Goal: Task Accomplishment & Management: Use online tool/utility

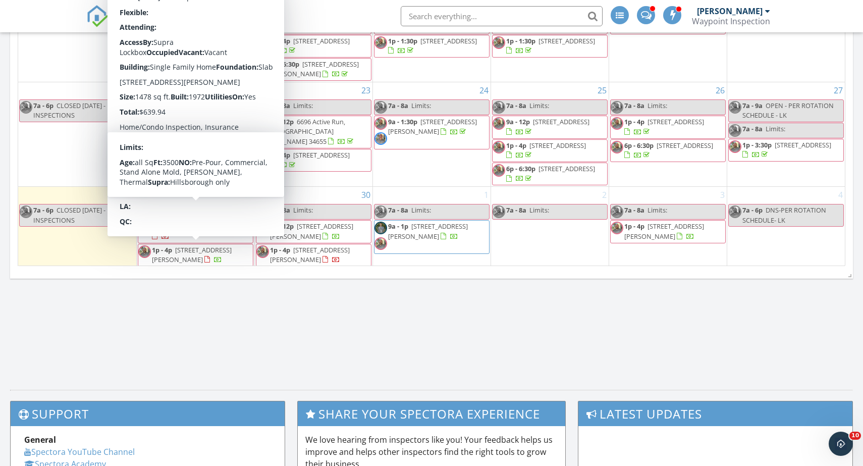
scroll to position [616, 0]
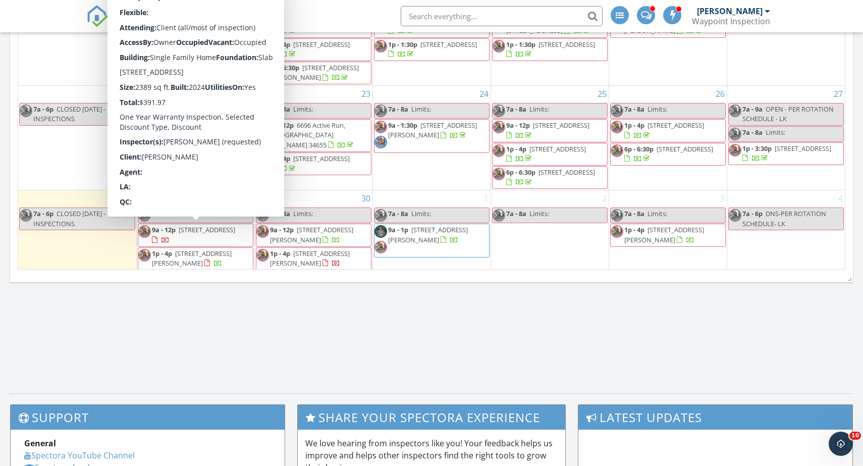
click at [191, 230] on span "11912 Lavender Loop, Spring Hill 34609" at bounding box center [207, 229] width 57 height 9
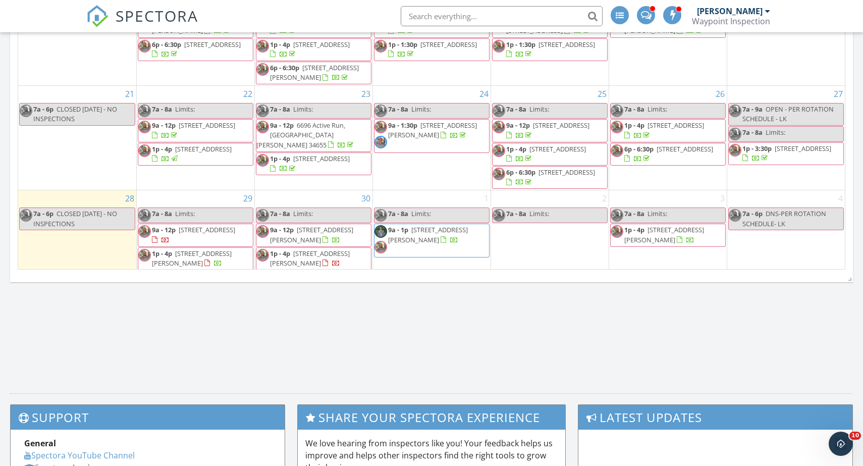
click at [182, 254] on span "6925 Alta Vista St , Port Richey 34668" at bounding box center [192, 258] width 80 height 19
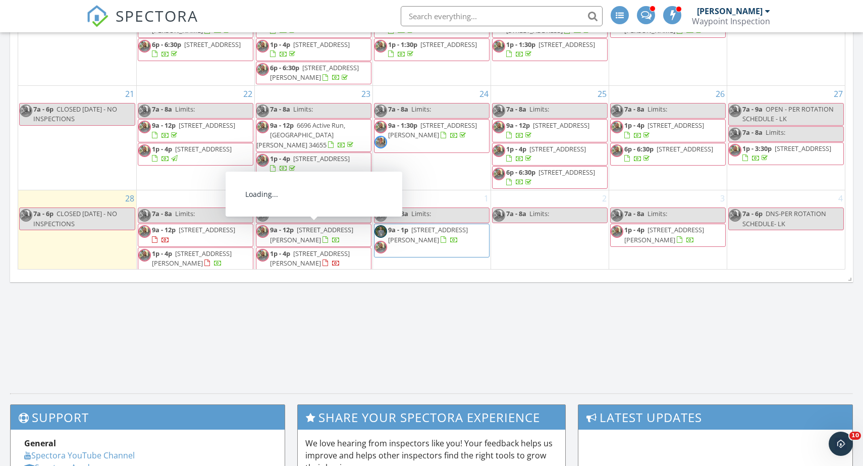
click at [307, 229] on span "13913 Bee Tree Ct, Hudson 34669" at bounding box center [311, 234] width 83 height 19
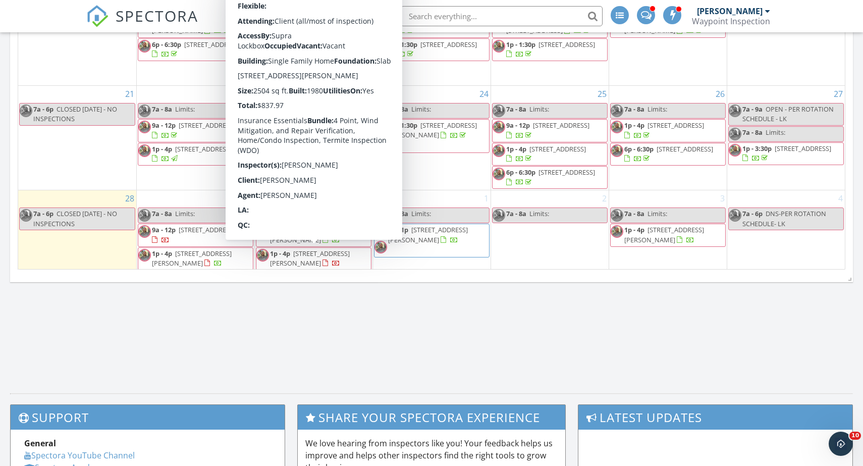
click at [309, 250] on span "9331 Elida Rd, Spring Hill 34608" at bounding box center [310, 258] width 80 height 19
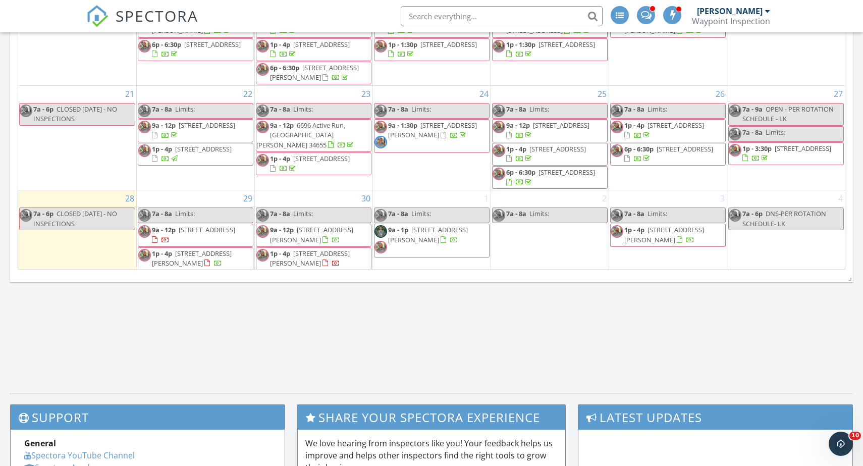
click at [428, 227] on span "[STREET_ADDRESS][PERSON_NAME]" at bounding box center [428, 234] width 80 height 19
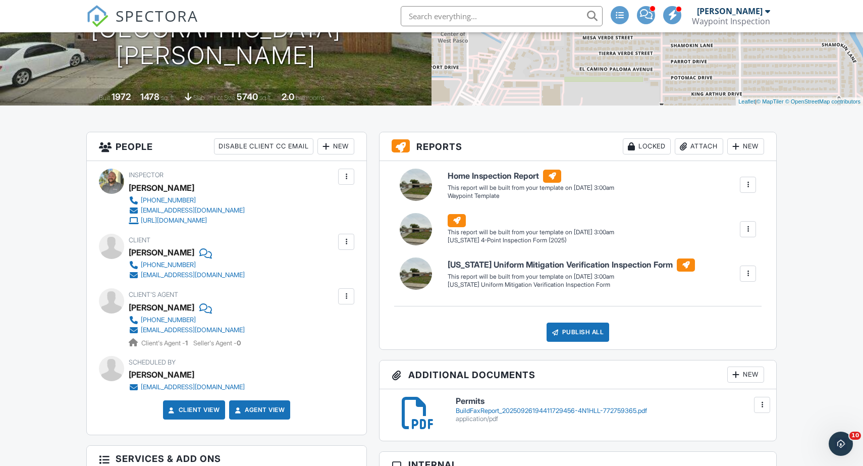
scroll to position [163, 0]
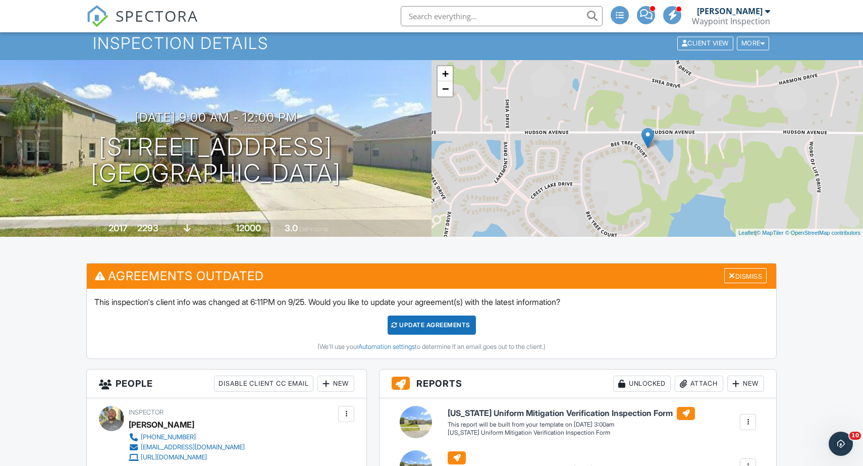
scroll to position [15, 0]
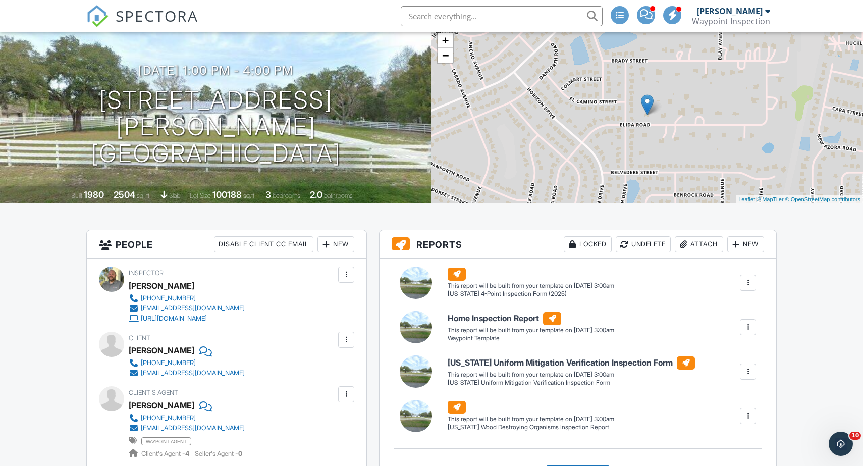
scroll to position [66, 0]
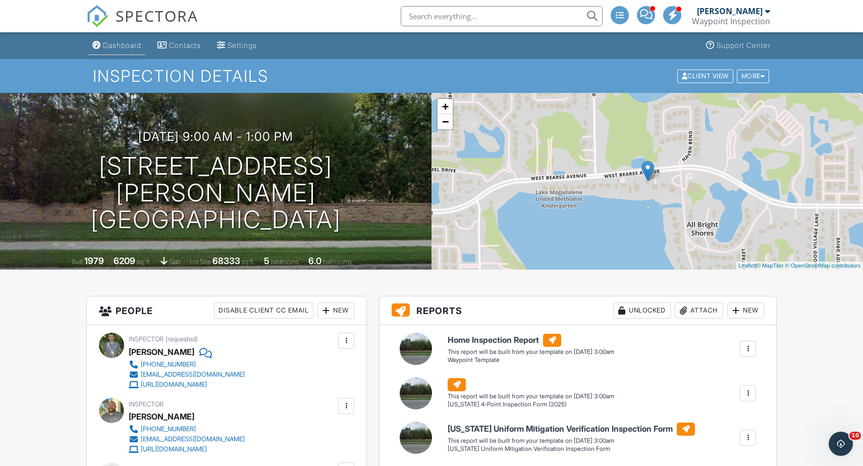
click at [117, 40] on link "Dashboard" at bounding box center [116, 45] width 57 height 19
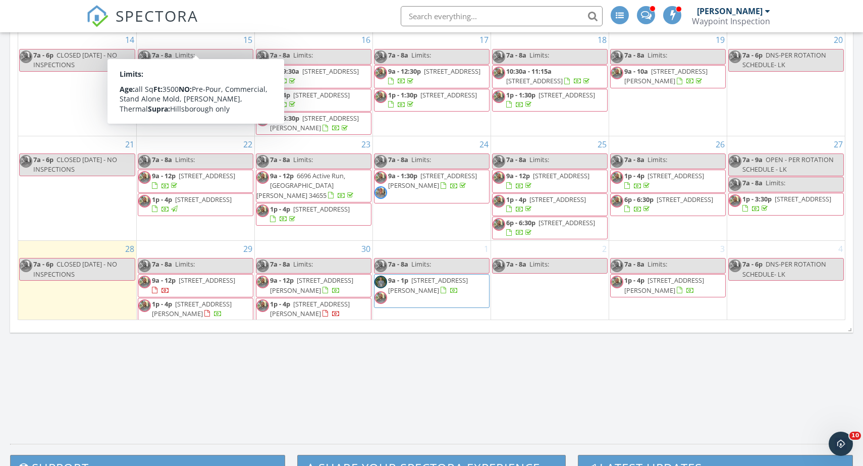
scroll to position [562, 0]
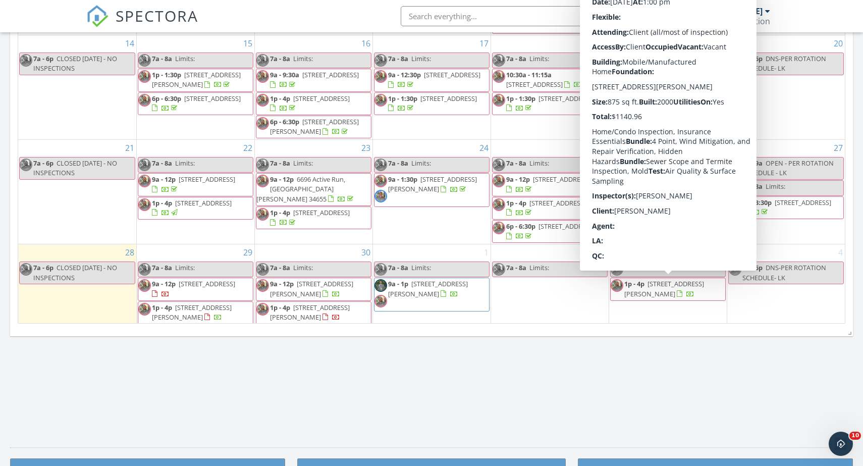
click at [663, 287] on span "6830 Elderberry Dr, New Port Richey 34653" at bounding box center [664, 288] width 80 height 19
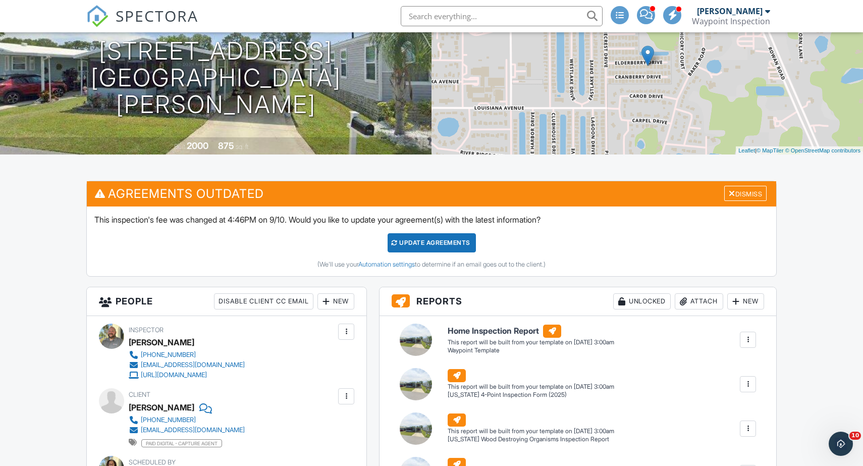
scroll to position [113, 0]
